Goal: Task Accomplishment & Management: Use online tool/utility

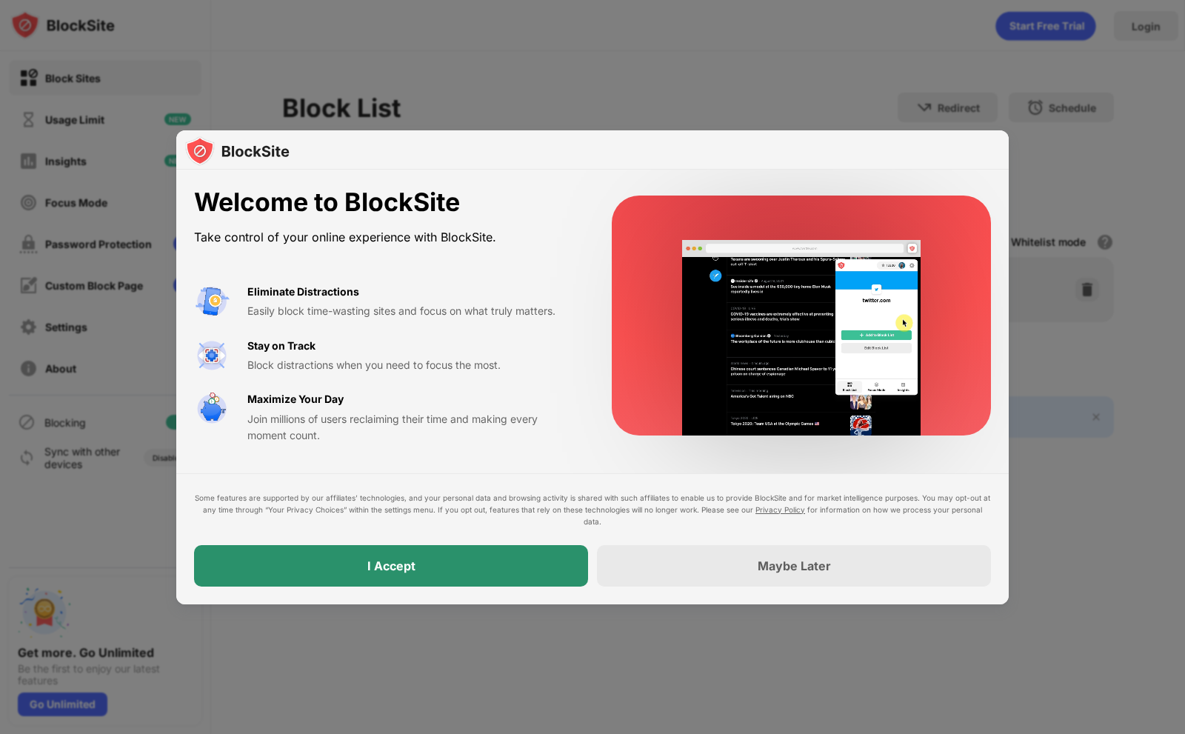
click at [475, 549] on div "I Accept" at bounding box center [391, 565] width 394 height 41
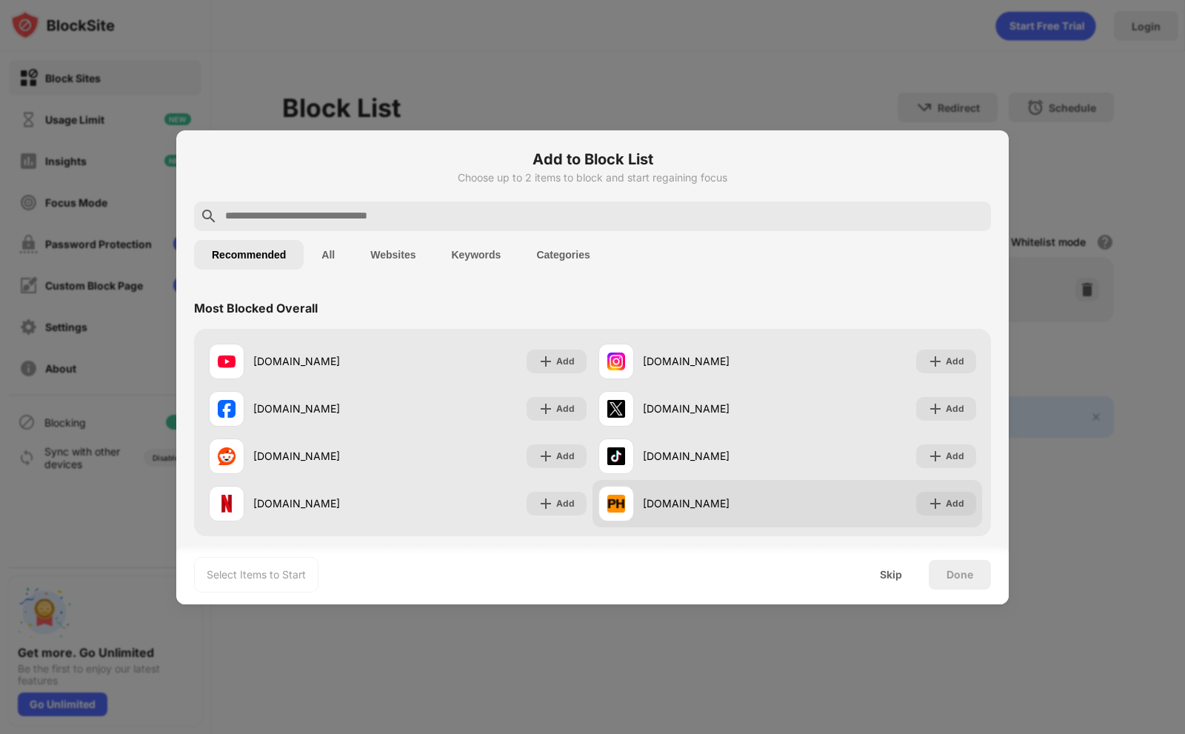
scroll to position [148, 0]
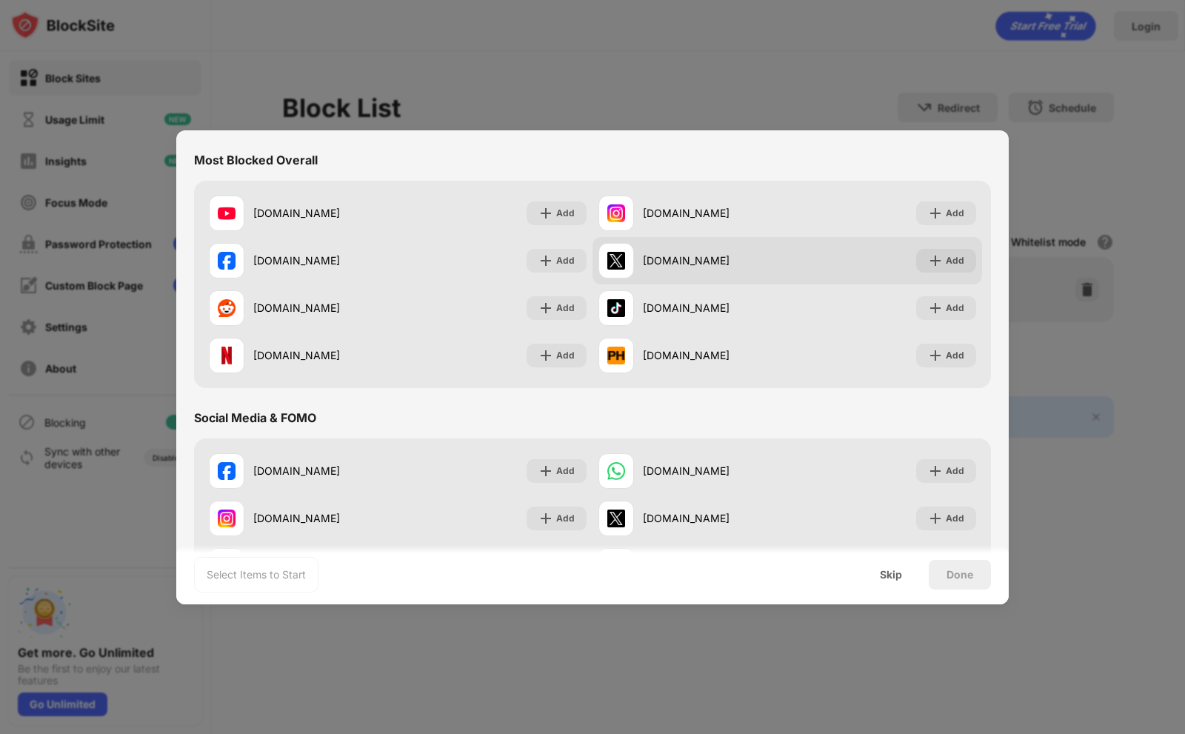
click at [738, 275] on div "[DOMAIN_NAME]" at bounding box center [692, 261] width 189 height 36
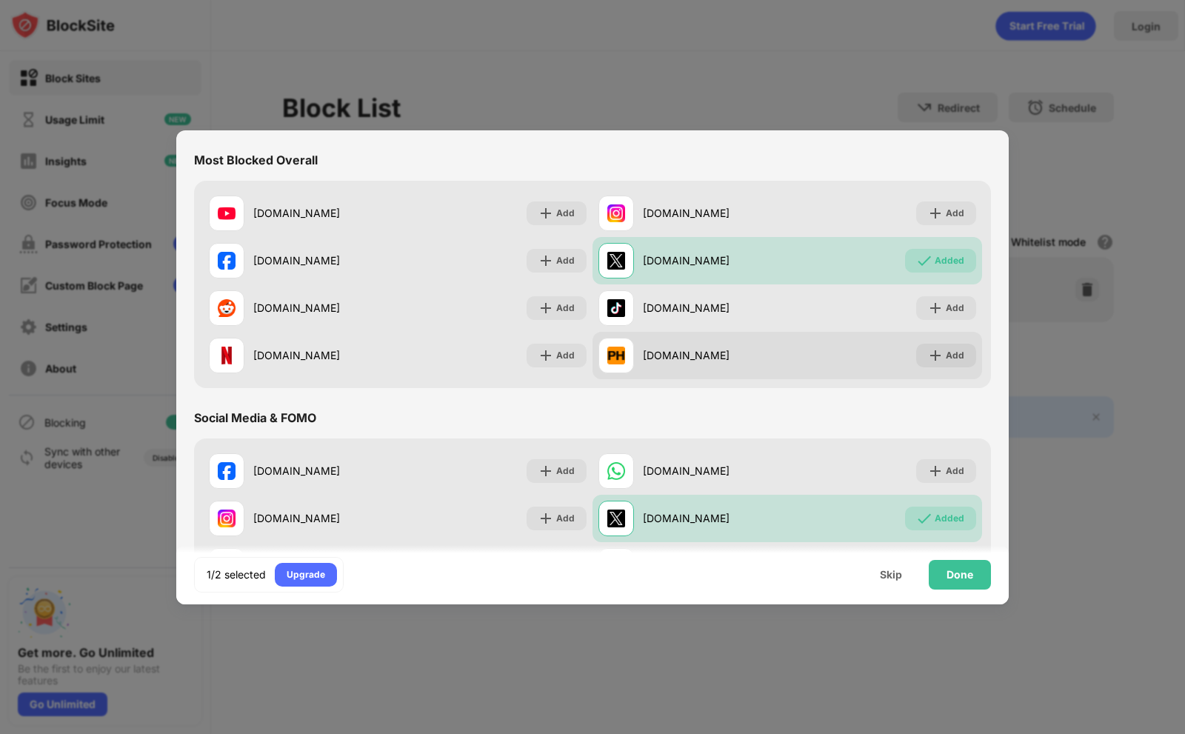
click at [706, 340] on div "[DOMAIN_NAME]" at bounding box center [692, 356] width 189 height 36
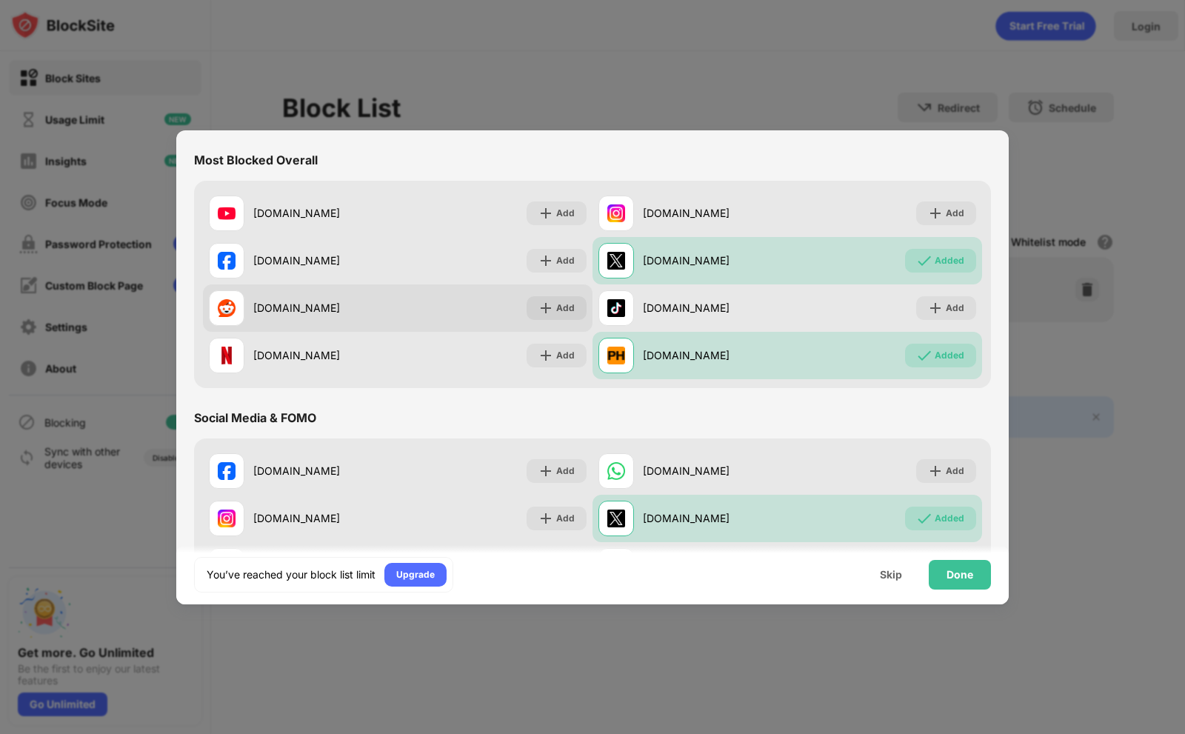
click at [465, 324] on div "[DOMAIN_NAME] Add" at bounding box center [398, 307] width 390 height 47
click at [572, 304] on div "Add" at bounding box center [557, 308] width 60 height 24
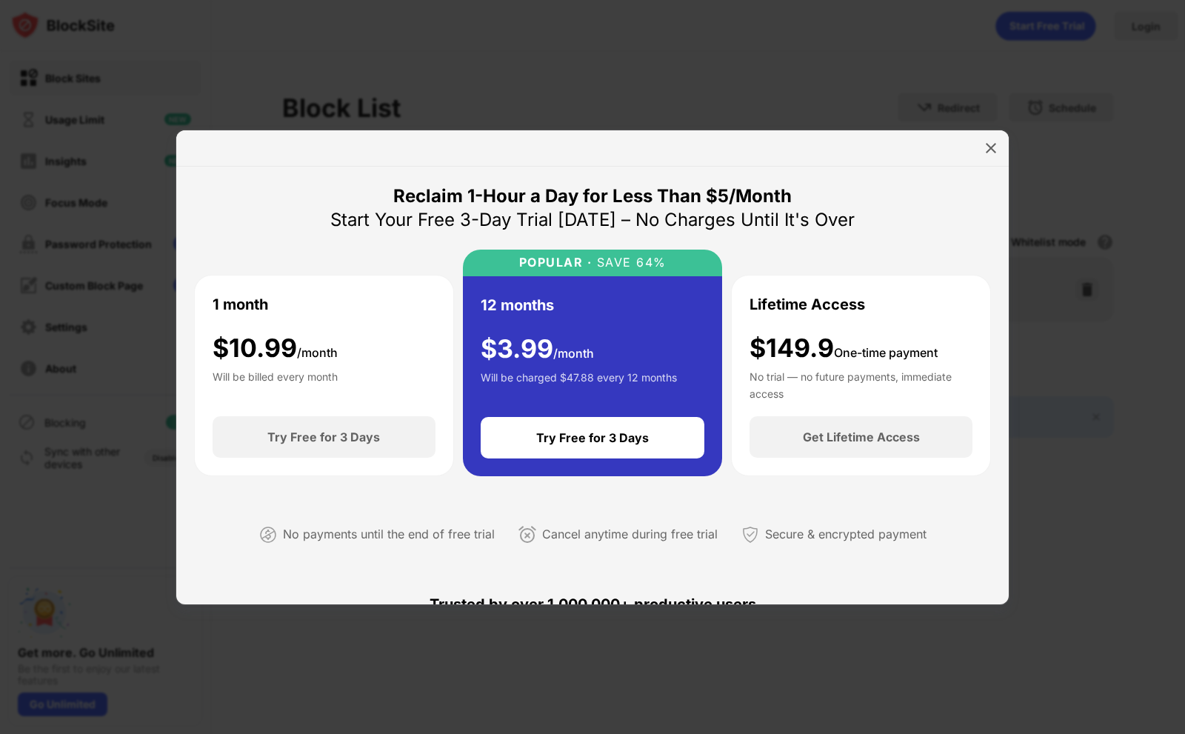
click at [992, 150] on img at bounding box center [990, 148] width 15 height 15
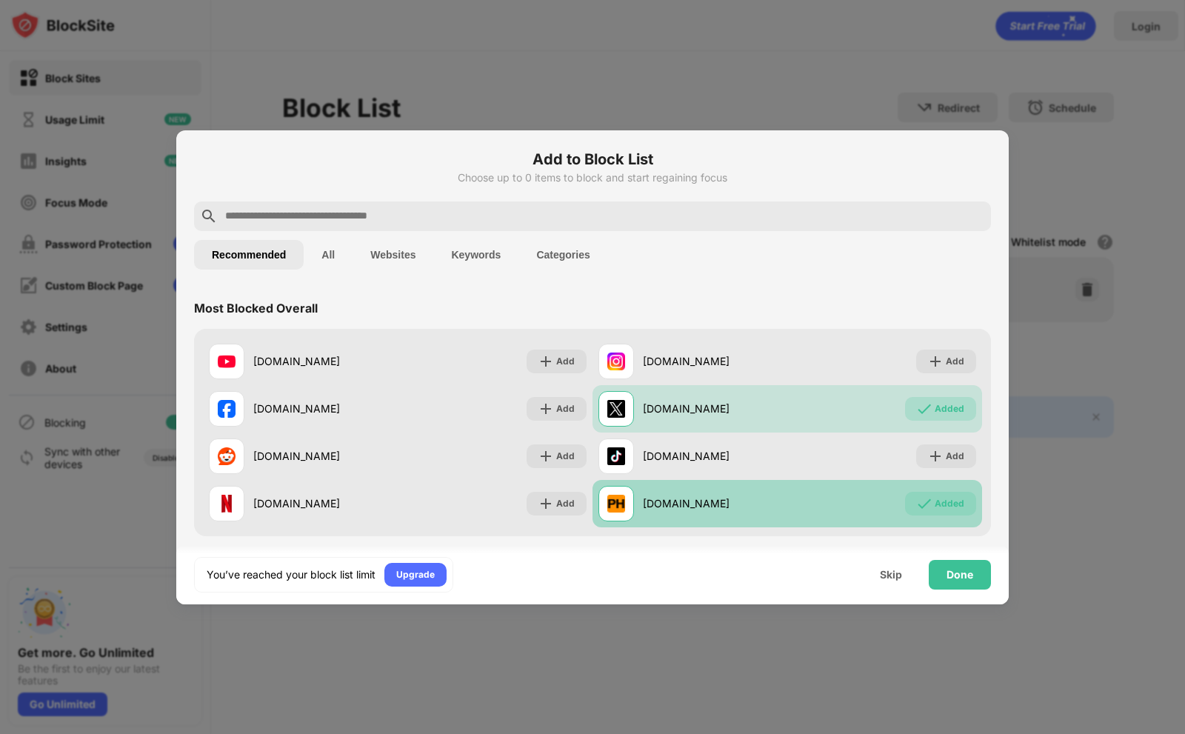
click at [935, 497] on div "Added" at bounding box center [950, 503] width 30 height 15
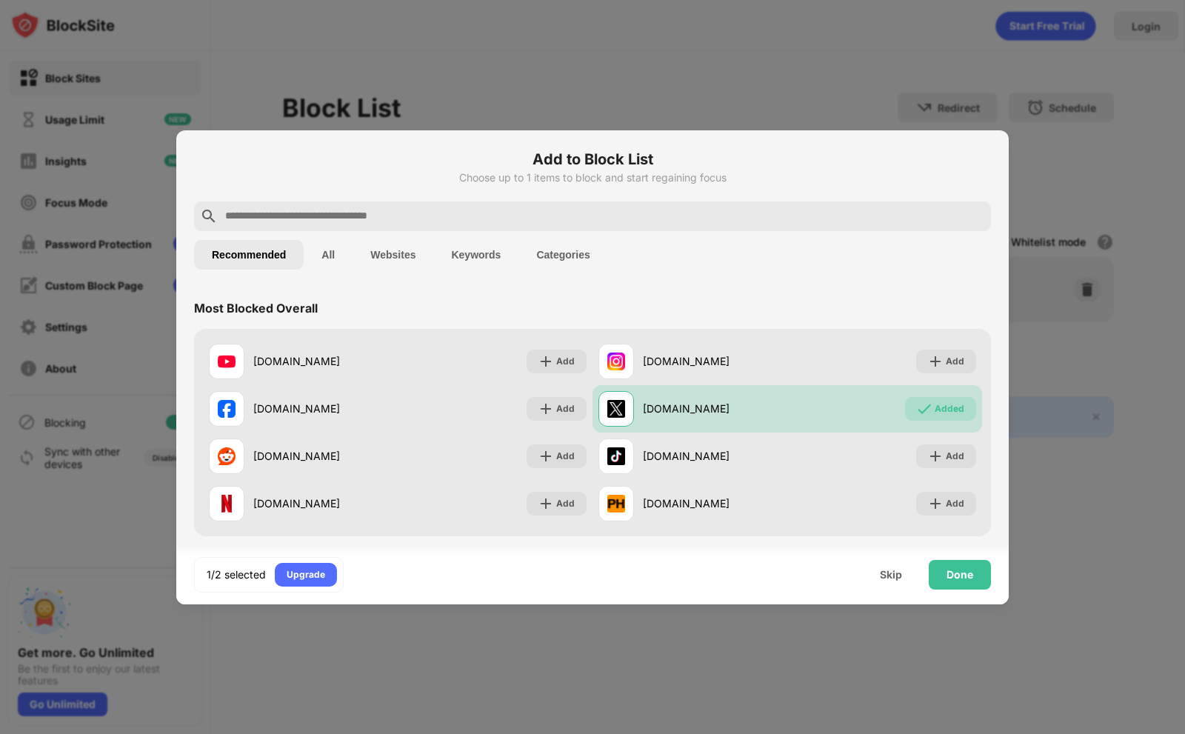
click at [427, 222] on input "text" at bounding box center [604, 216] width 761 height 18
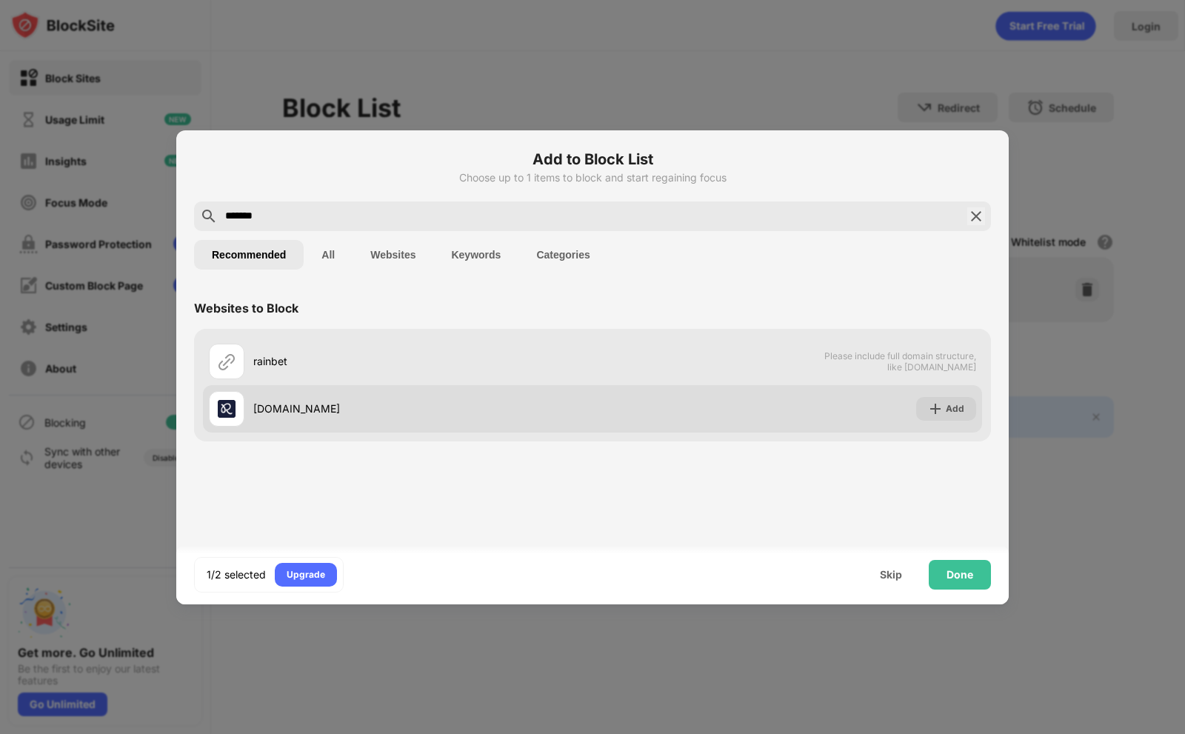
type input "*******"
click at [824, 410] on div "[DOMAIN_NAME] Add" at bounding box center [592, 408] width 779 height 47
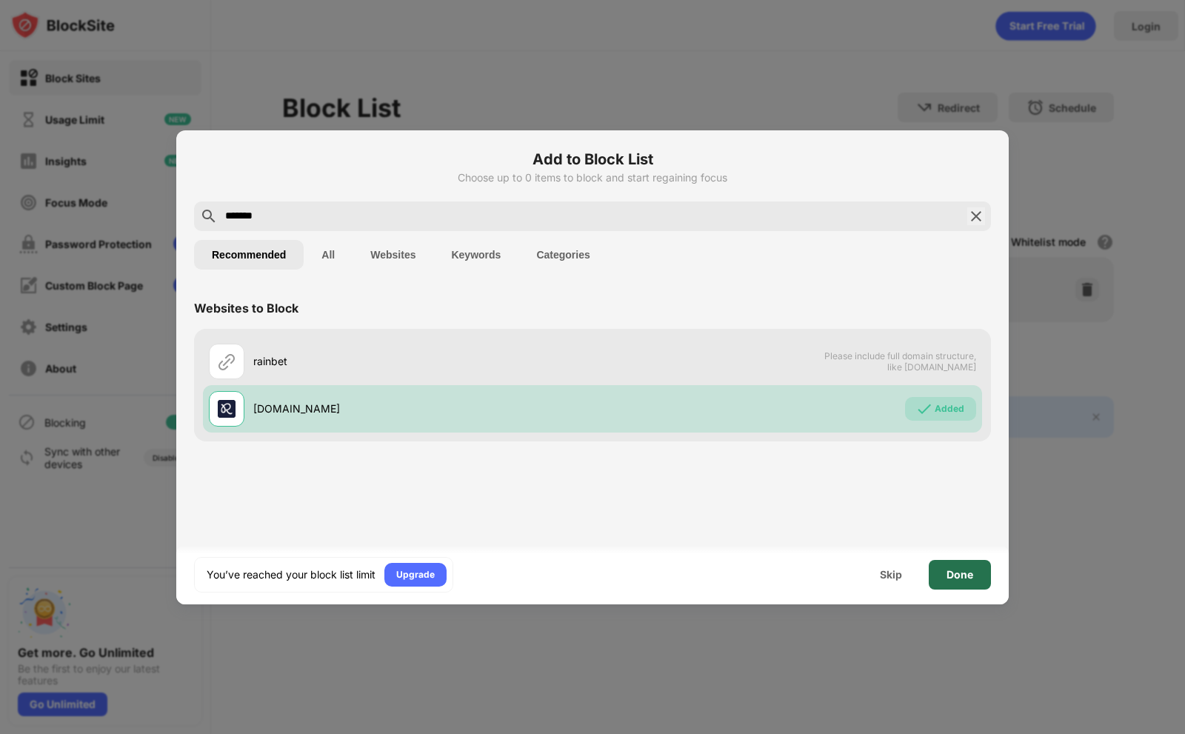
click at [942, 577] on div "Done" at bounding box center [960, 575] width 62 height 30
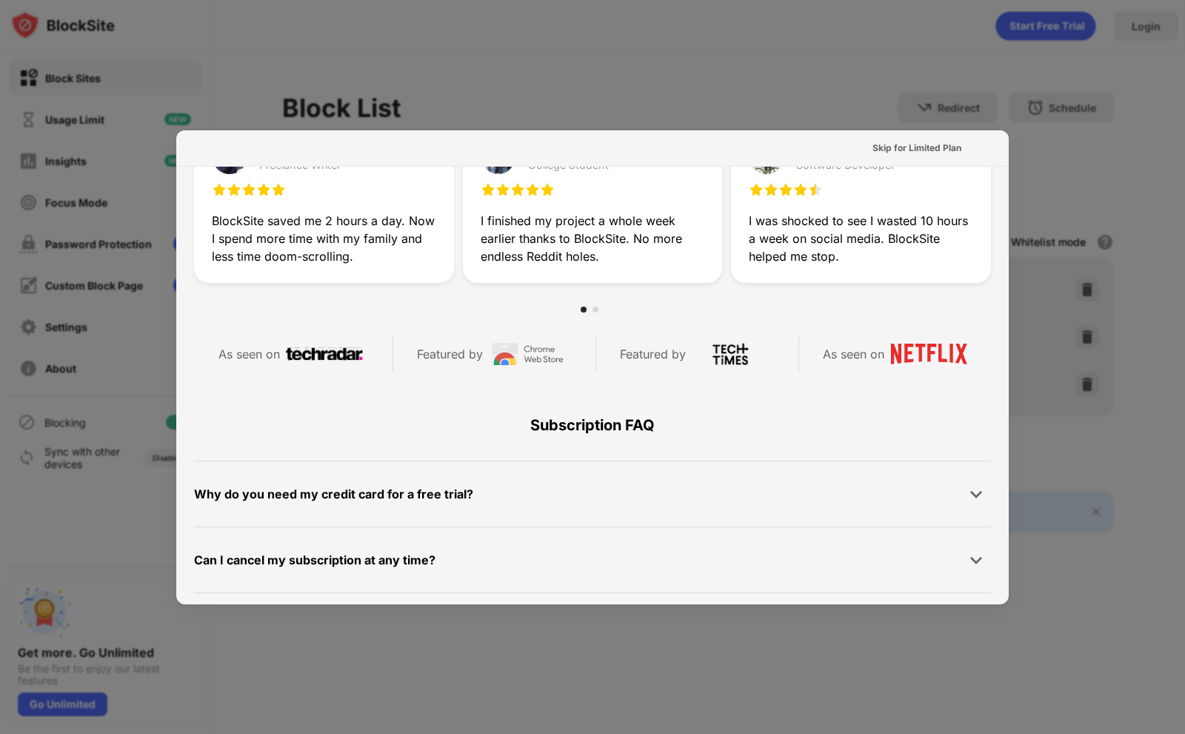
scroll to position [592, 0]
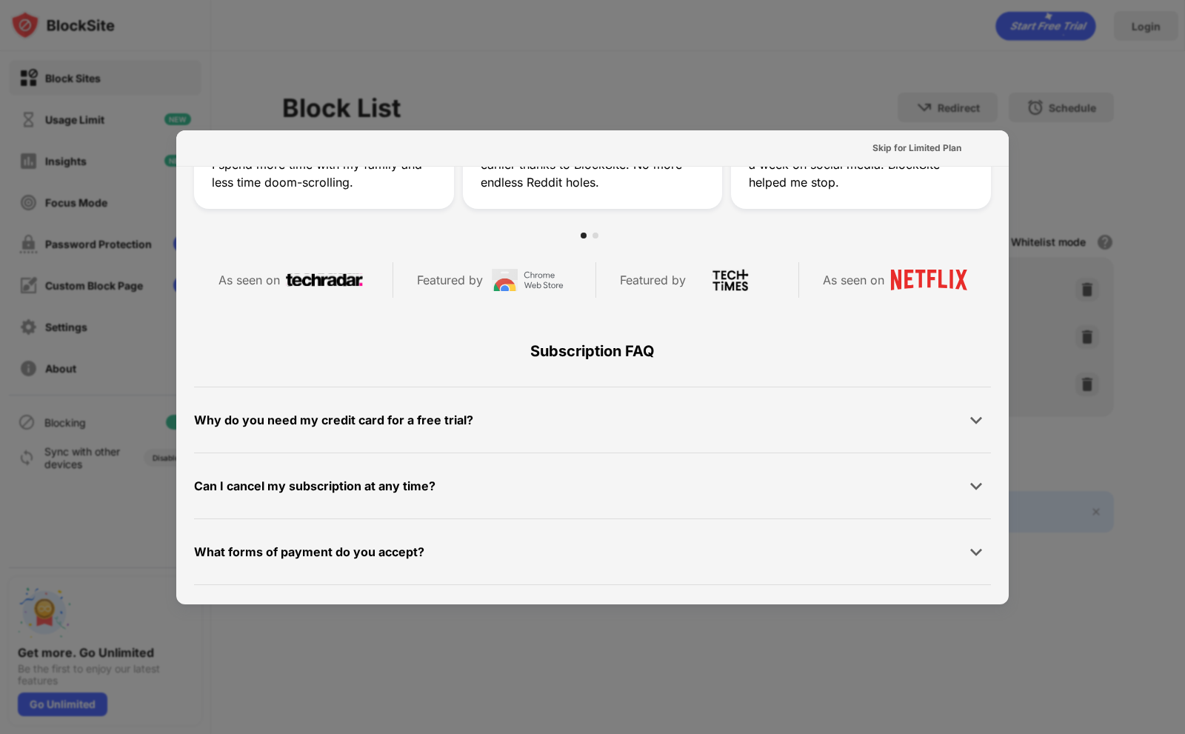
click at [986, 103] on div at bounding box center [592, 367] width 1185 height 734
click at [969, 61] on div at bounding box center [592, 367] width 1185 height 734
click at [849, 98] on div at bounding box center [592, 367] width 1185 height 734
